Goal: Find specific page/section: Find specific page/section

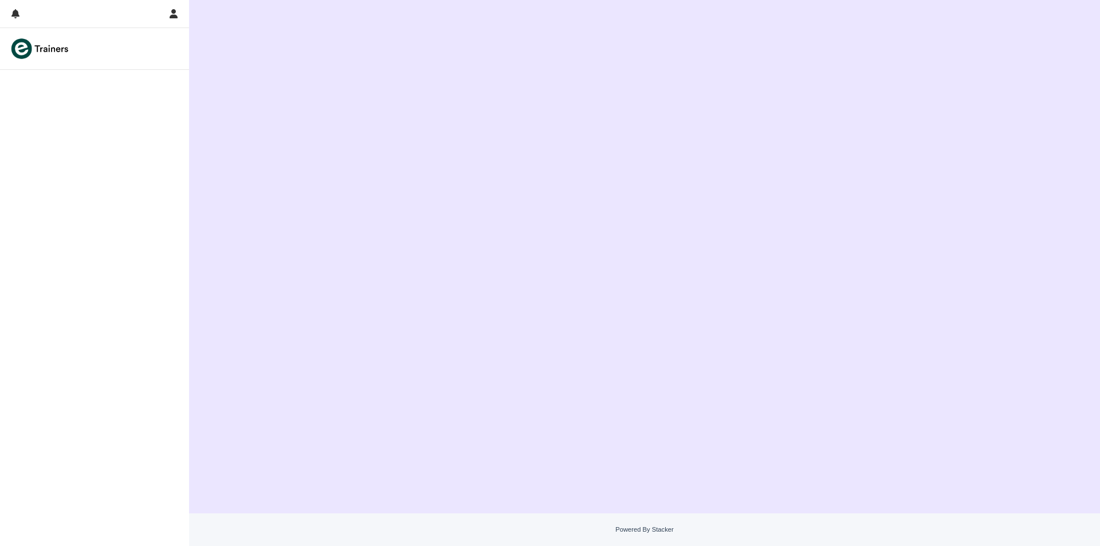
click at [50, 47] on img at bounding box center [40, 48] width 63 height 23
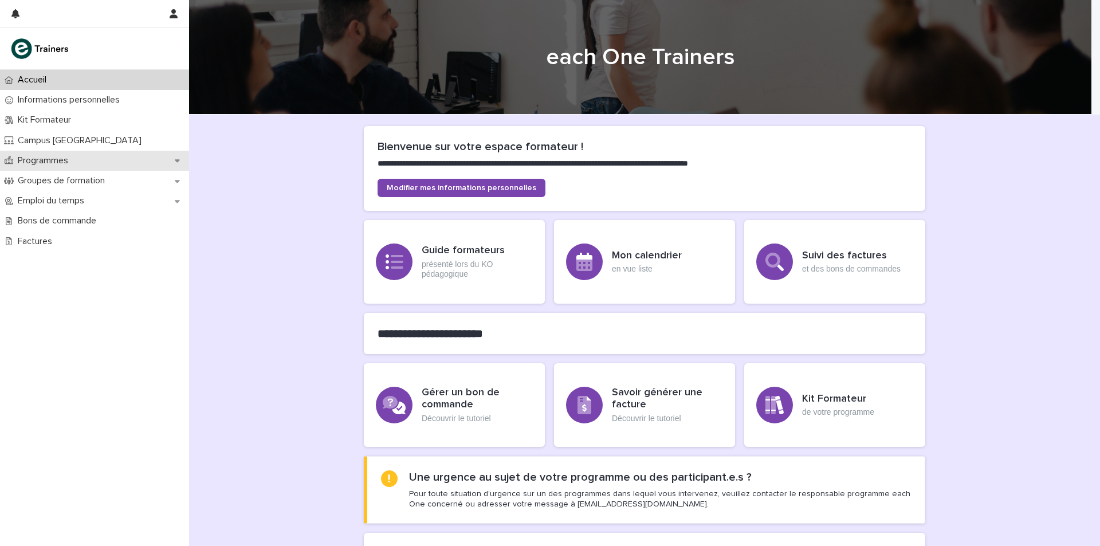
click at [179, 155] on div "Programmes" at bounding box center [94, 161] width 189 height 20
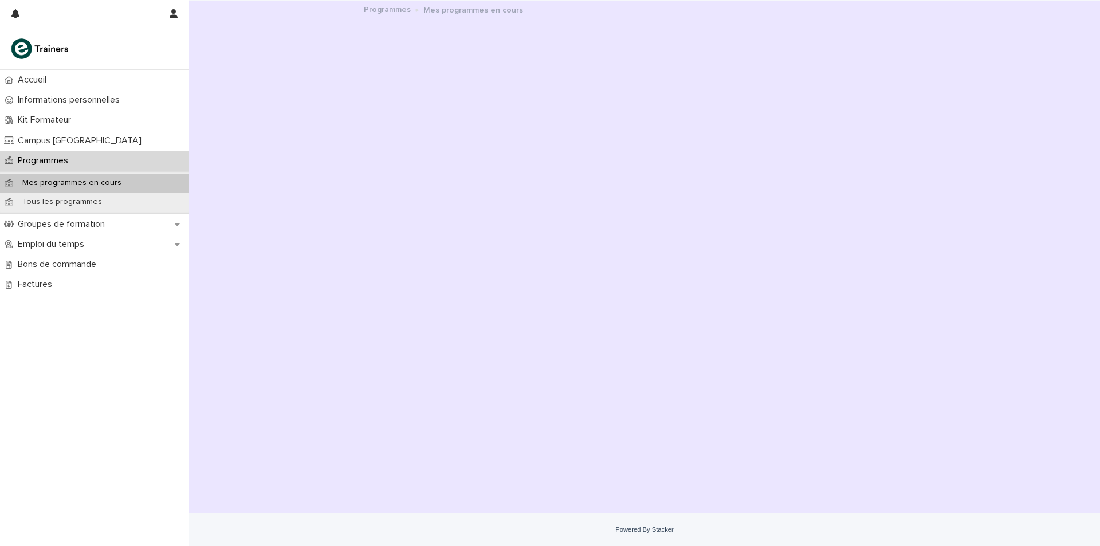
click at [38, 179] on p "Mes programmes en cours" at bounding box center [71, 183] width 117 height 10
